Goal: Navigation & Orientation: Go to known website

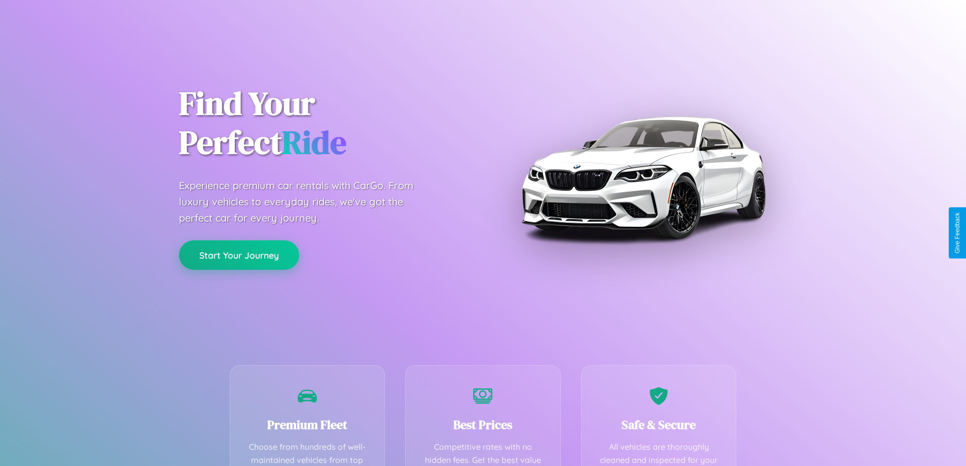
click at [239, 255] on button "Start Your Journey" at bounding box center [239, 254] width 120 height 29
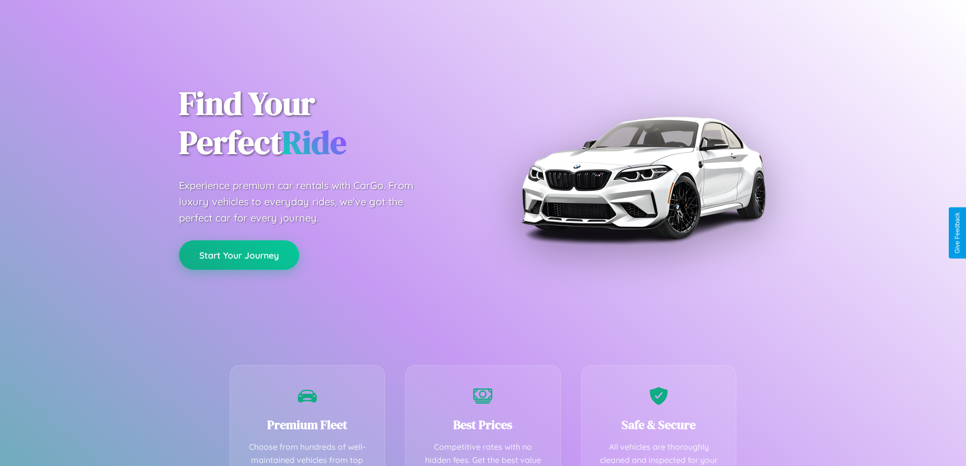
click at [239, 255] on button "Start Your Journey" at bounding box center [239, 254] width 120 height 29
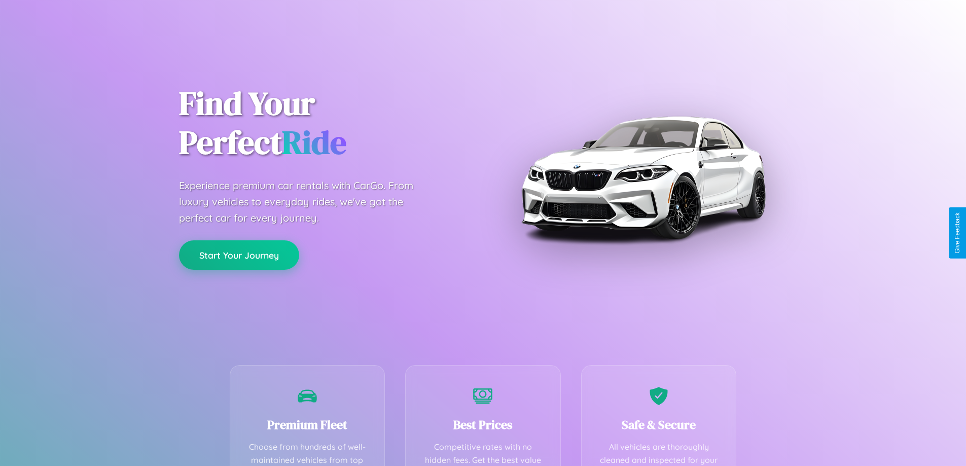
click at [239, 255] on button "Start Your Journey" at bounding box center [239, 254] width 120 height 29
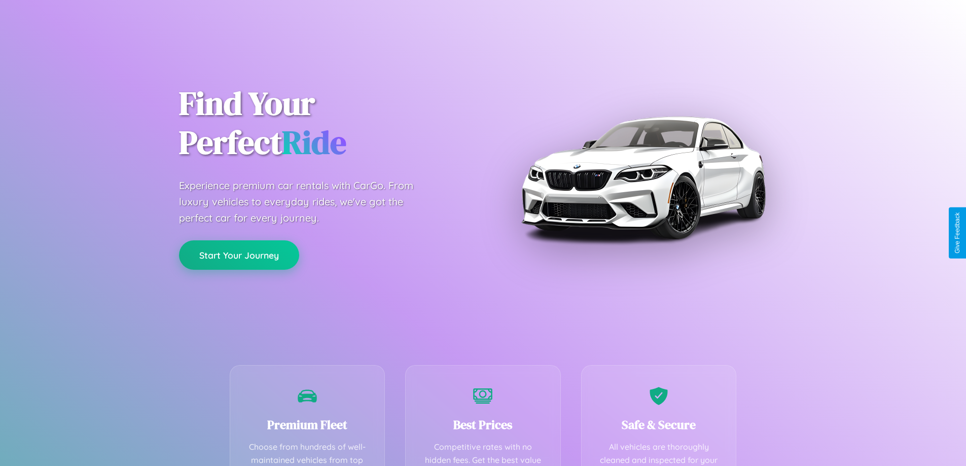
click at [239, 255] on button "Start Your Journey" at bounding box center [239, 254] width 120 height 29
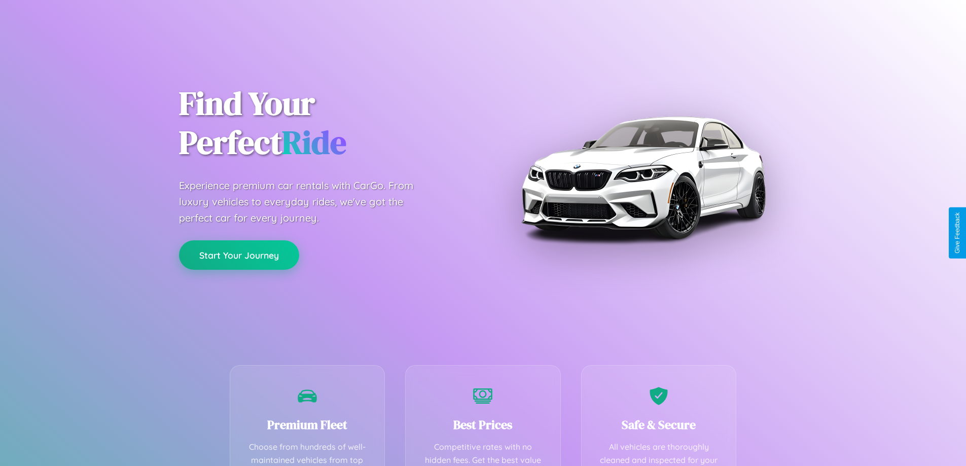
click at [239, 255] on button "Start Your Journey" at bounding box center [239, 254] width 120 height 29
